Goal: Register for event/course

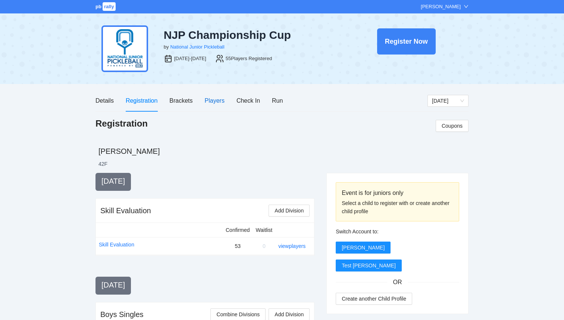
click at [220, 100] on div "Players" at bounding box center [215, 100] width 20 height 9
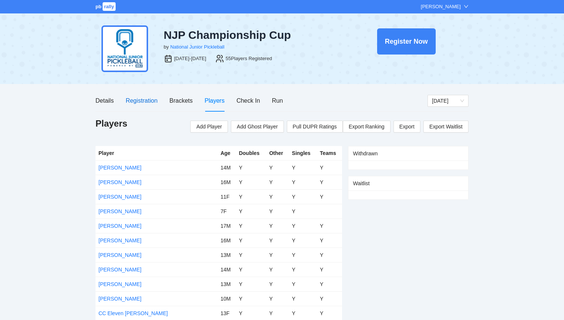
click at [149, 99] on div "Registration" at bounding box center [142, 100] width 32 height 9
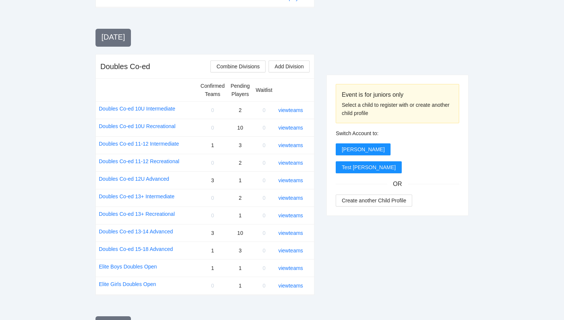
scroll to position [878, 0]
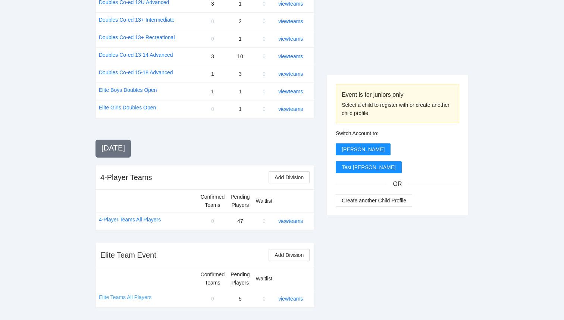
click at [123, 298] on link "Elite Teams All Players" at bounding box center [125, 297] width 53 height 8
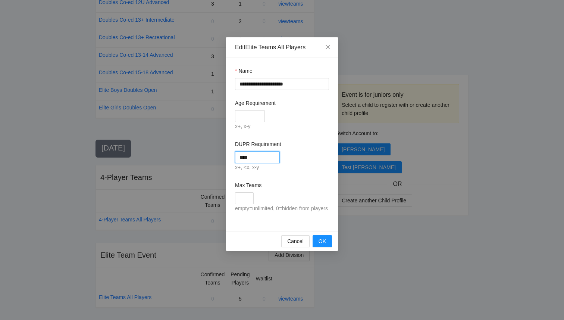
click at [253, 155] on input "****" at bounding box center [257, 157] width 45 height 12
type input "****"
click at [303, 163] on div "x+, <x, x-y" at bounding box center [282, 167] width 94 height 9
click at [319, 245] on span "OK" at bounding box center [322, 241] width 7 height 8
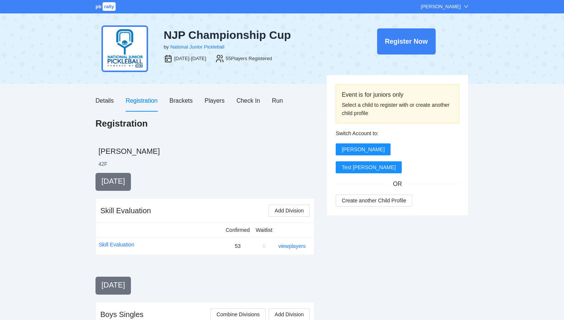
scroll to position [878, 0]
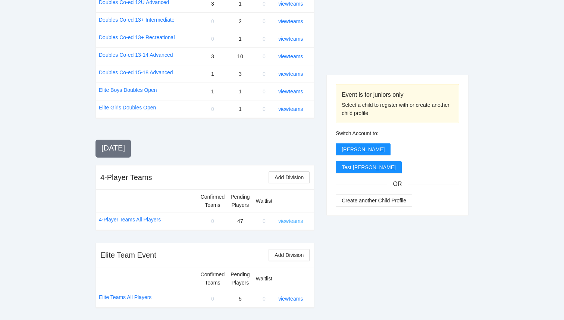
click at [295, 220] on link "view teams" at bounding box center [290, 221] width 25 height 6
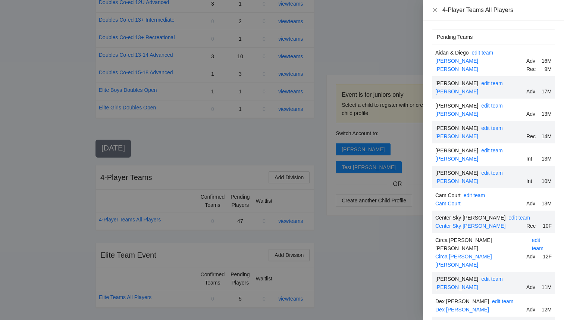
click at [148, 223] on div at bounding box center [282, 160] width 564 height 320
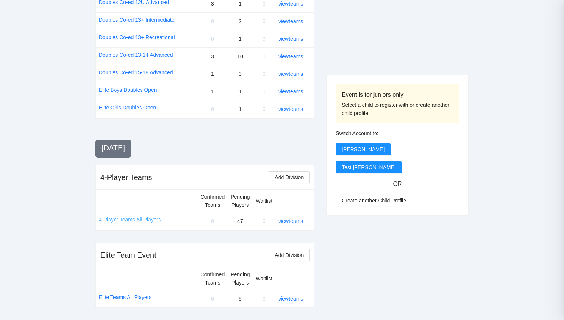
click at [148, 219] on link "4-Player Teams All Players" at bounding box center [130, 219] width 62 height 8
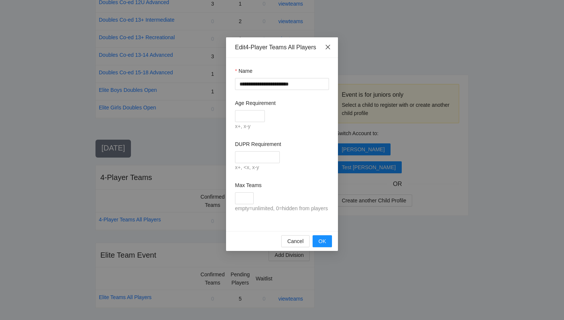
click at [328, 47] on icon "close" at bounding box center [328, 47] width 4 height 4
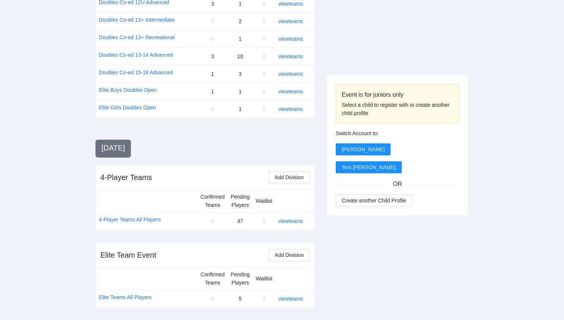
click at [267, 147] on div "[DATE]" at bounding box center [204, 147] width 219 height 10
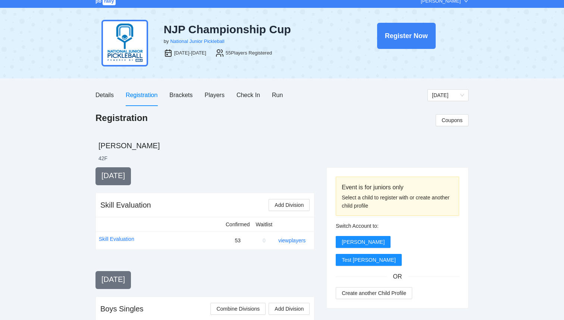
scroll to position [0, 0]
